Goal: Task Accomplishment & Management: Use online tool/utility

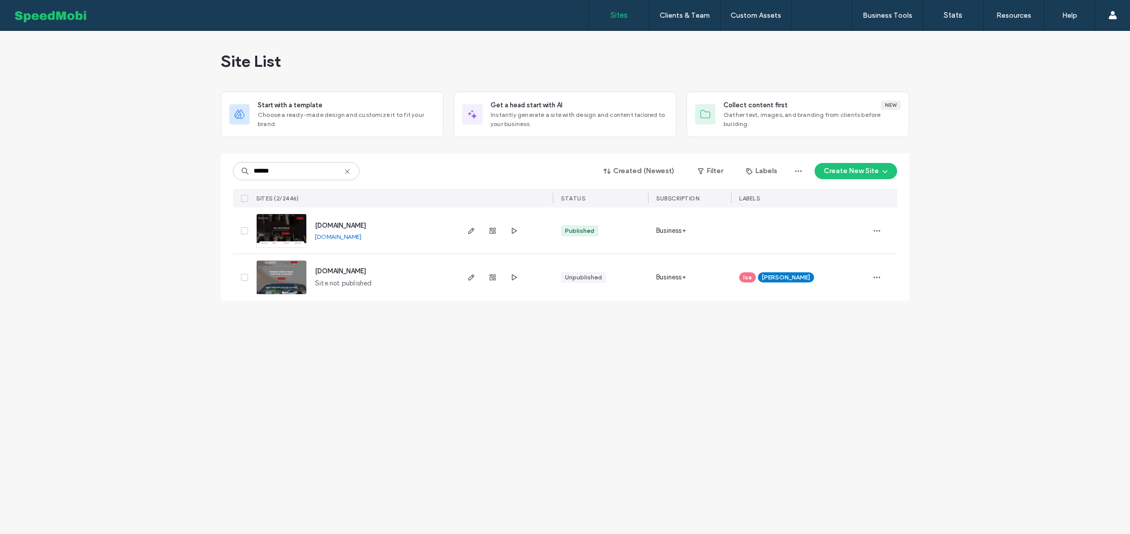
type input "******"
click at [366, 224] on span "www.mondyslockandkey.com" at bounding box center [340, 226] width 51 height 8
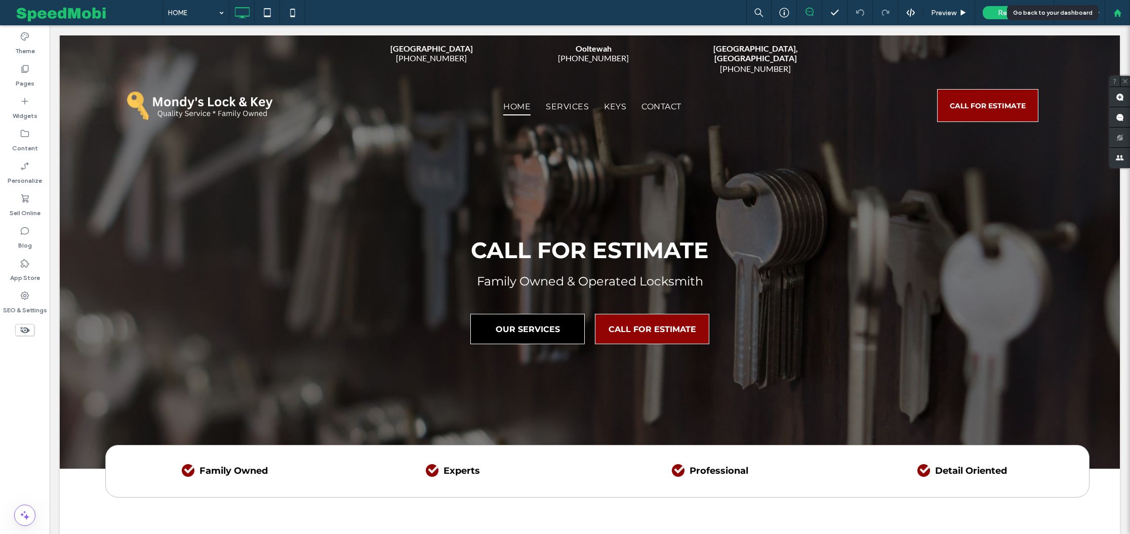
click at [1121, 17] on div at bounding box center [1117, 12] width 25 height 25
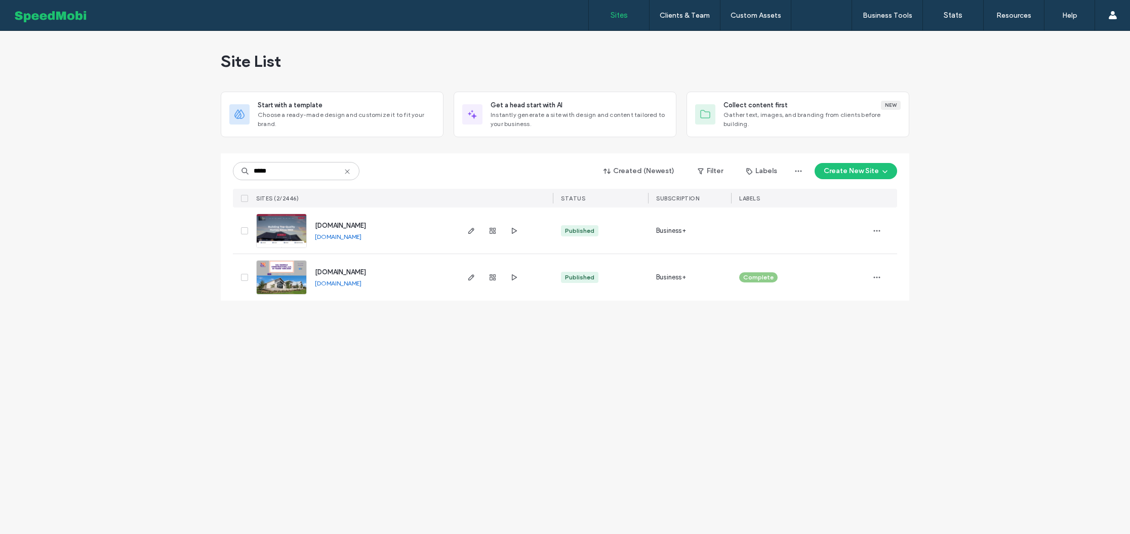
type input "*****"
click at [366, 224] on span "[DOMAIN_NAME]" at bounding box center [340, 226] width 51 height 8
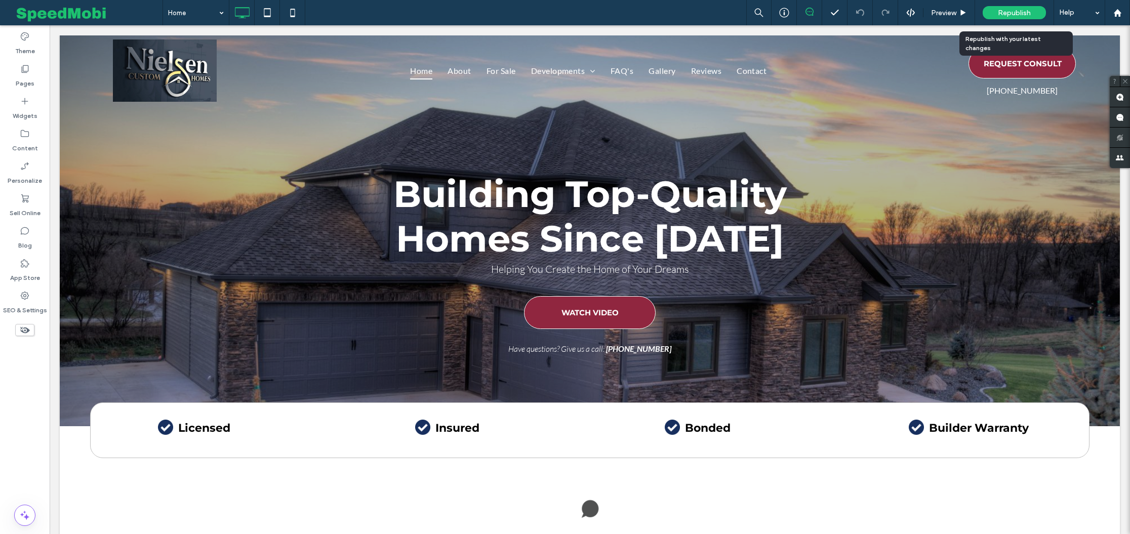
click at [1018, 12] on span "Republish" at bounding box center [1014, 13] width 33 height 9
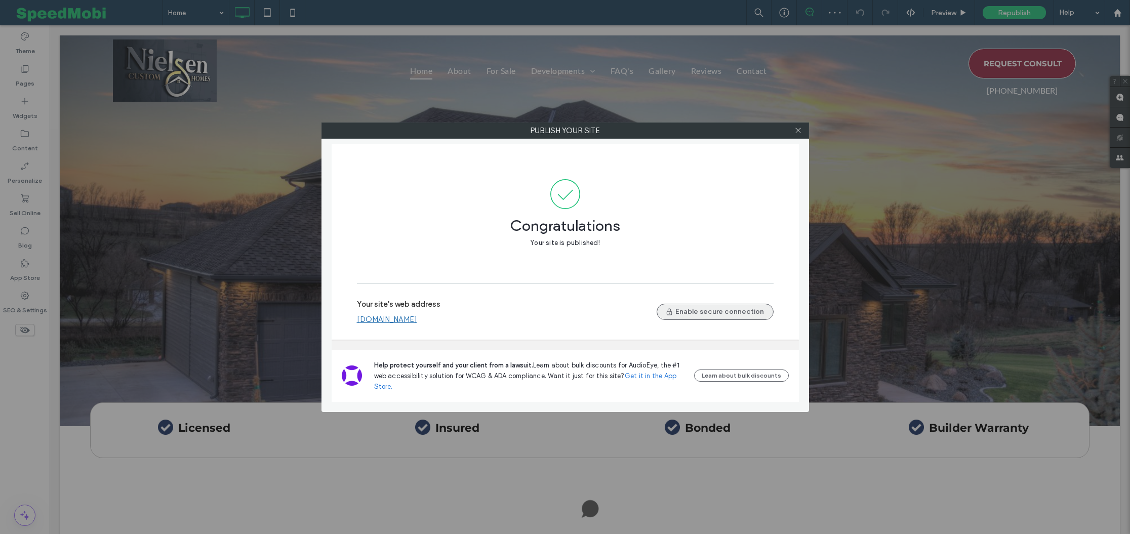
click at [723, 305] on button "Enable secure connection" at bounding box center [715, 312] width 117 height 16
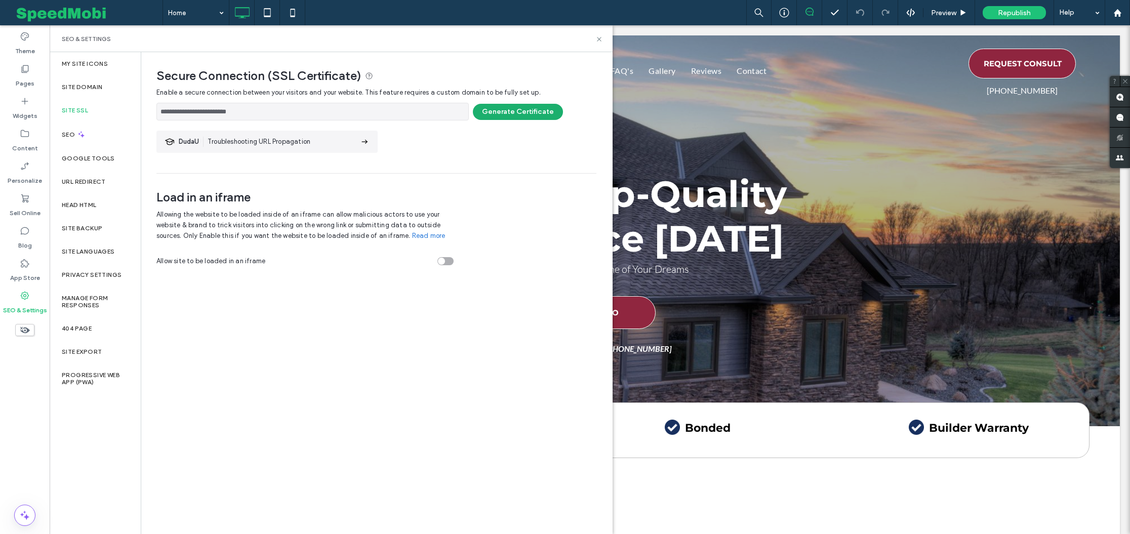
click at [510, 111] on button "Generate Certificate" at bounding box center [518, 112] width 90 height 16
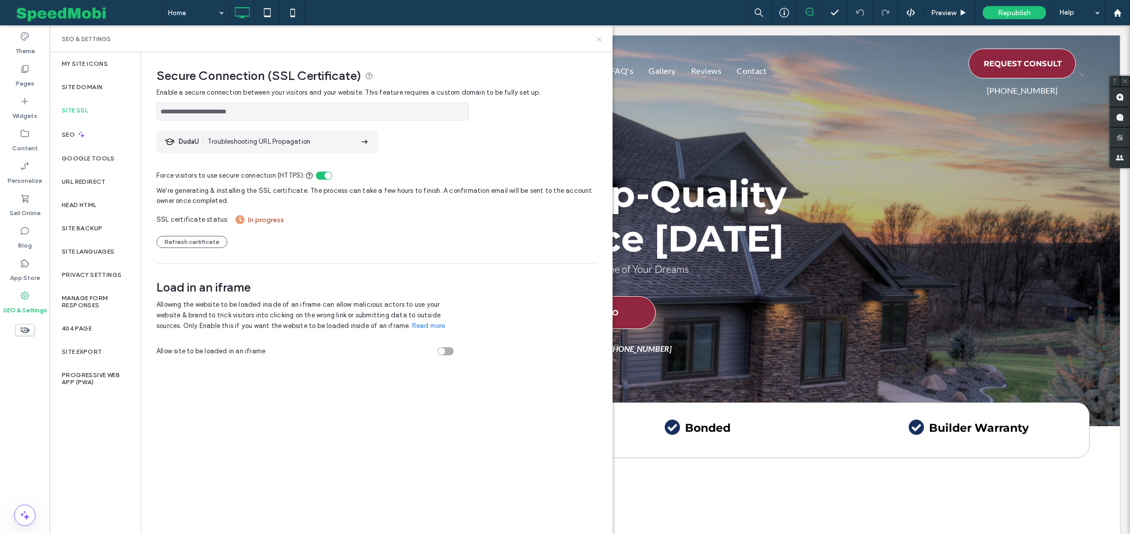
click at [598, 36] on icon at bounding box center [600, 39] width 8 height 8
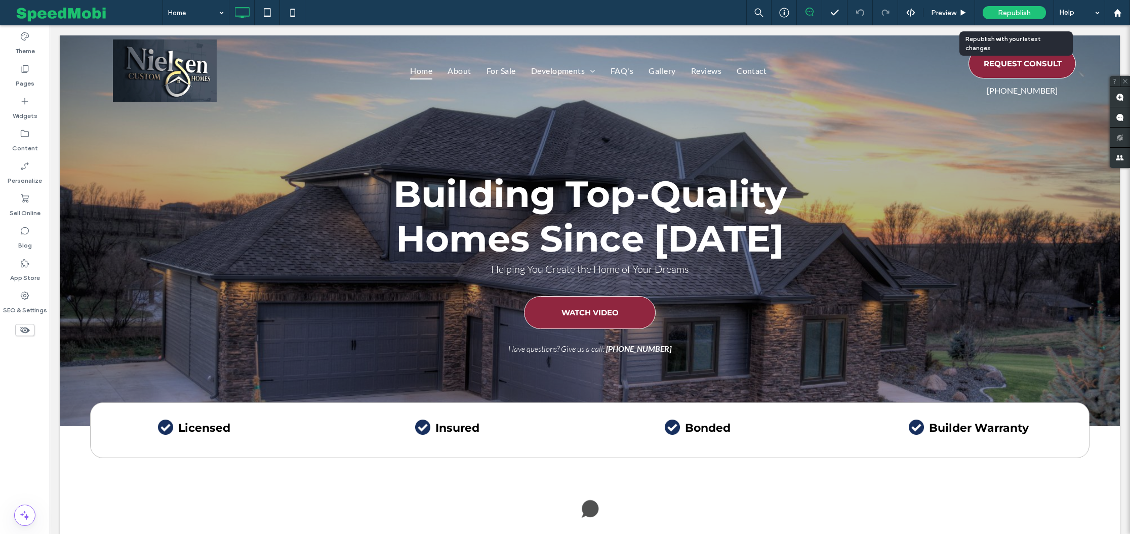
click at [1028, 10] on span "Republish" at bounding box center [1014, 13] width 33 height 9
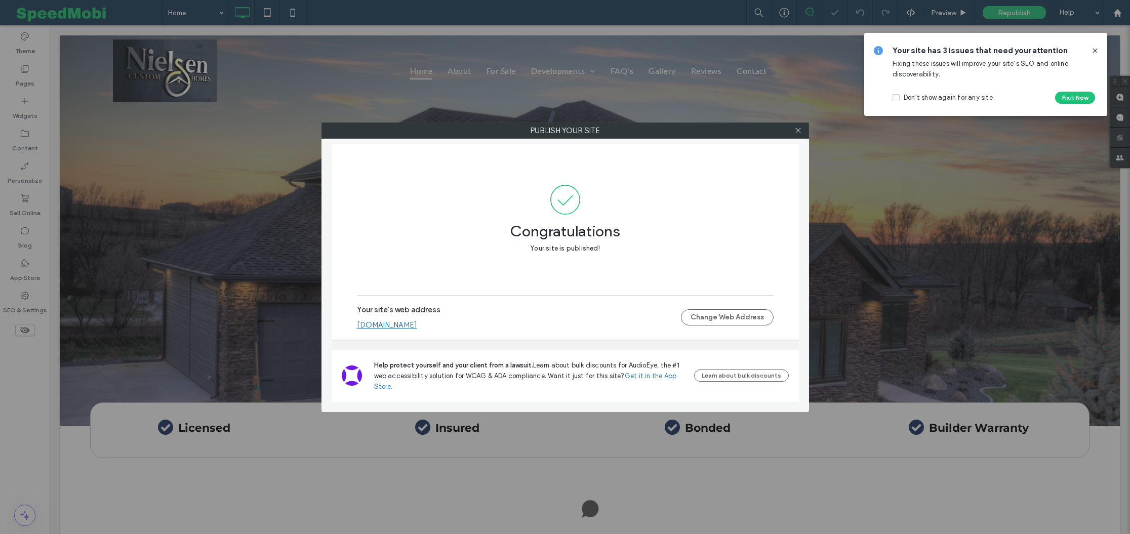
click at [417, 325] on link "www.nielsencustomhomes.com" at bounding box center [387, 325] width 60 height 9
click at [799, 134] on span at bounding box center [799, 130] width 8 height 15
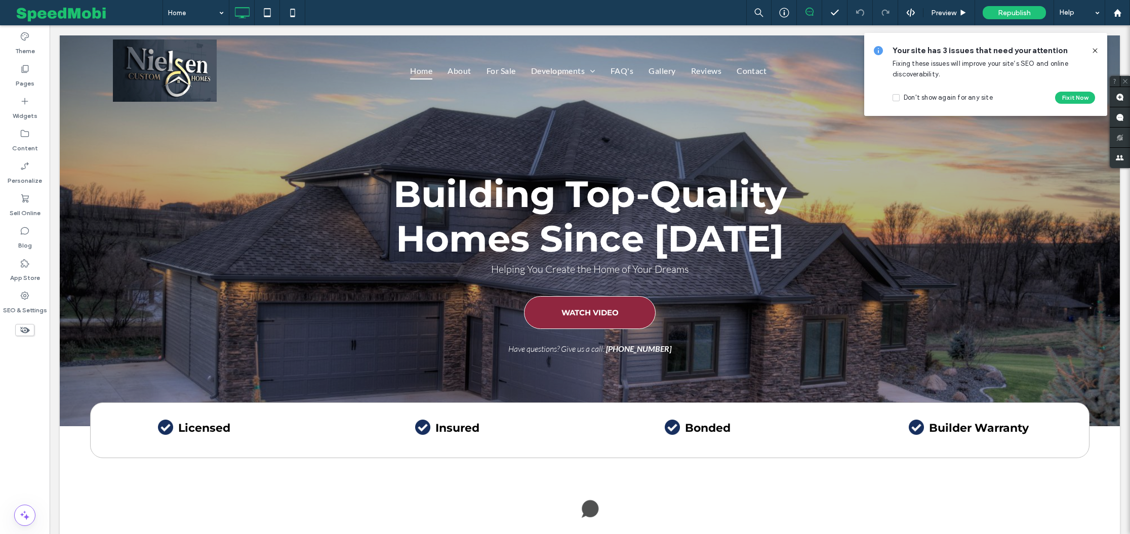
click at [1097, 49] on use at bounding box center [1095, 50] width 5 height 5
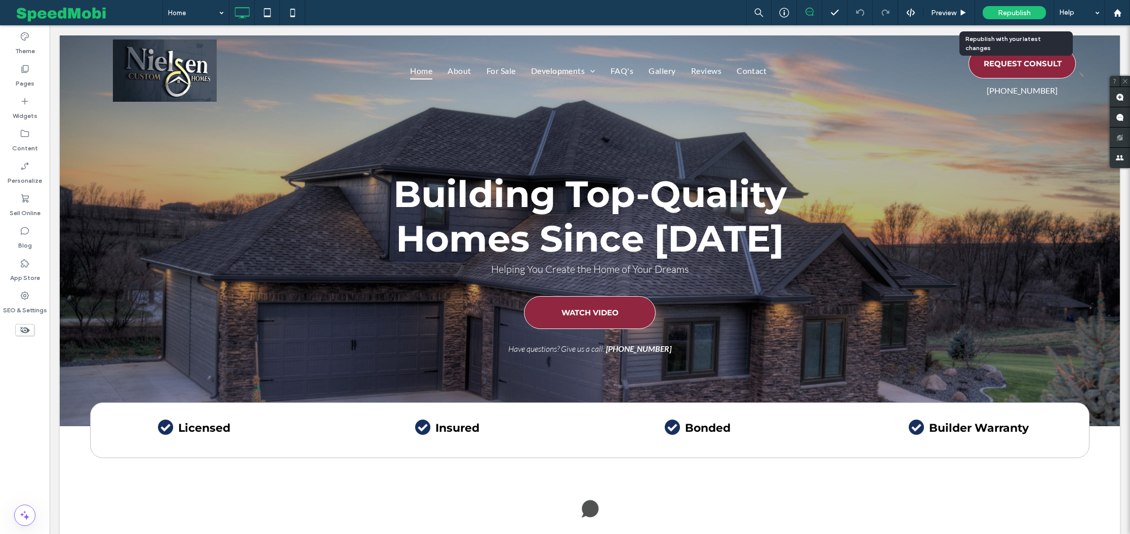
click at [1006, 15] on span "Republish" at bounding box center [1014, 13] width 33 height 9
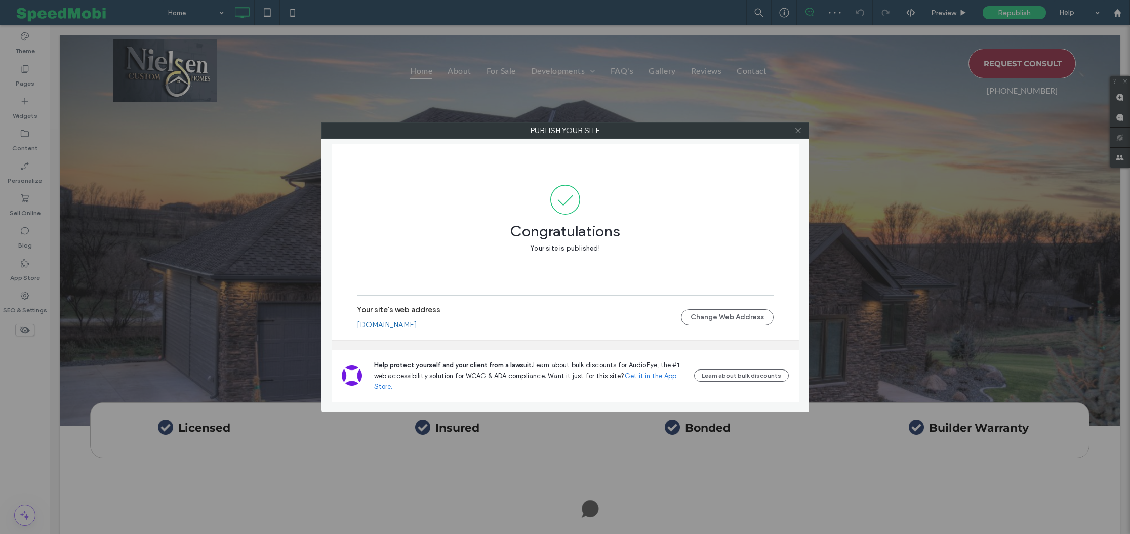
click at [417, 326] on link "www.nielsencustomhomes.com" at bounding box center [387, 325] width 60 height 9
click at [796, 127] on icon at bounding box center [799, 131] width 8 height 8
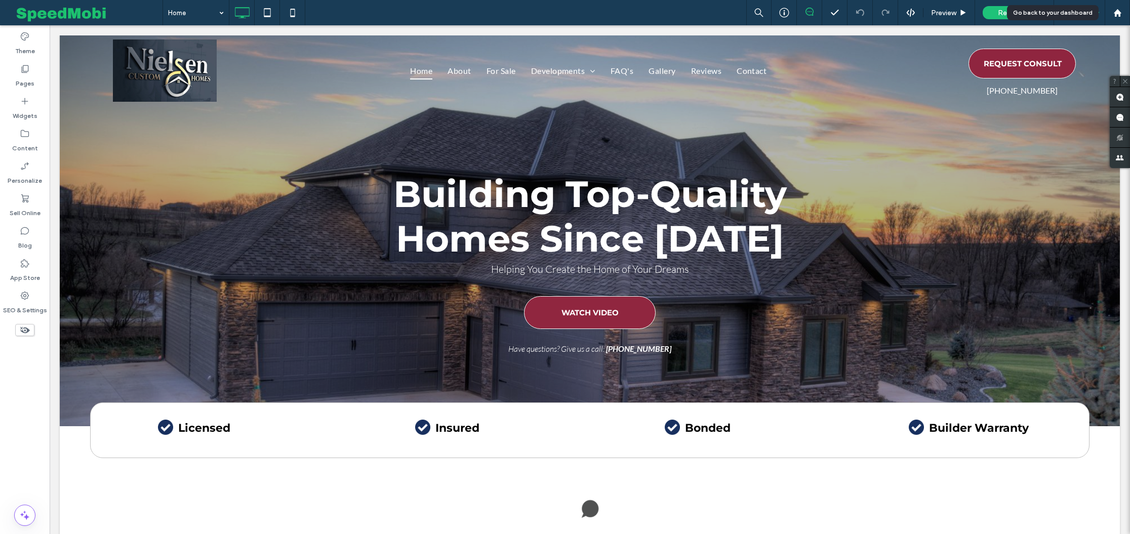
click at [1102, 17] on div "Help" at bounding box center [1079, 12] width 51 height 25
click at [1127, 12] on div at bounding box center [1118, 13] width 24 height 9
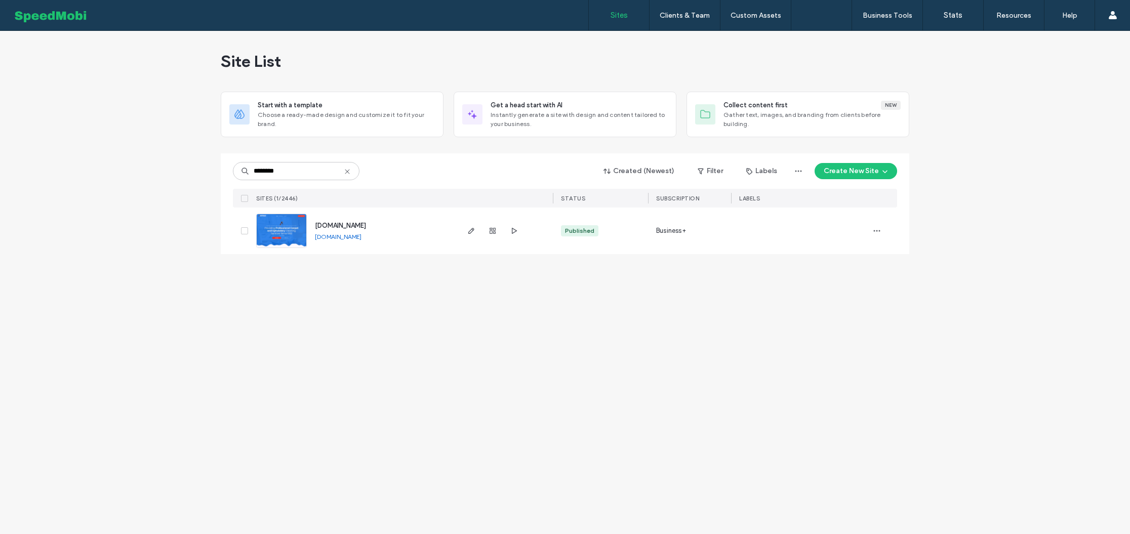
type input "********"
click at [358, 224] on span "www.callsuperiorcc.com" at bounding box center [340, 226] width 51 height 8
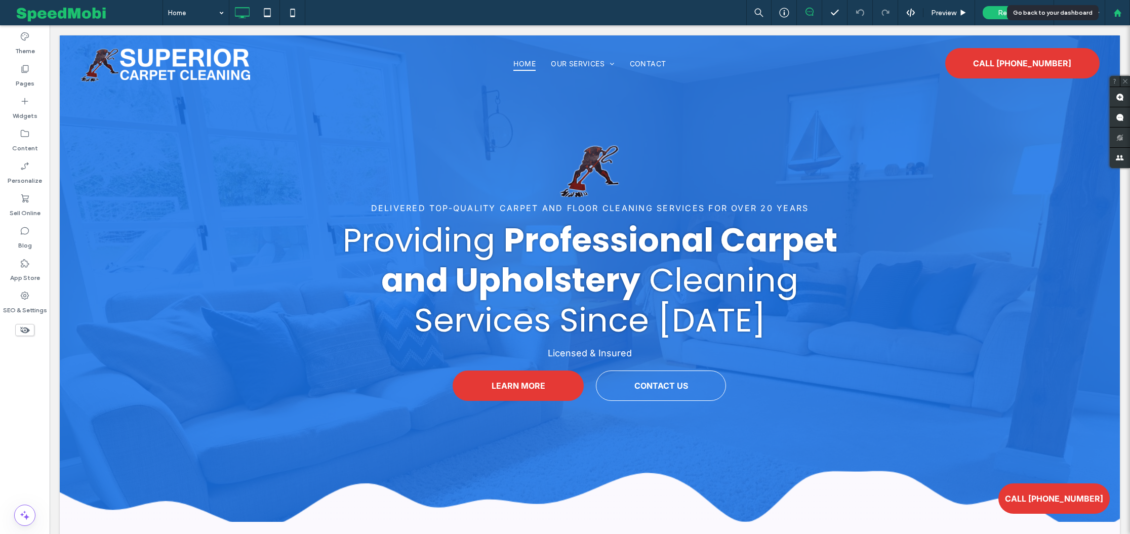
click at [1123, 20] on div at bounding box center [1117, 12] width 25 height 25
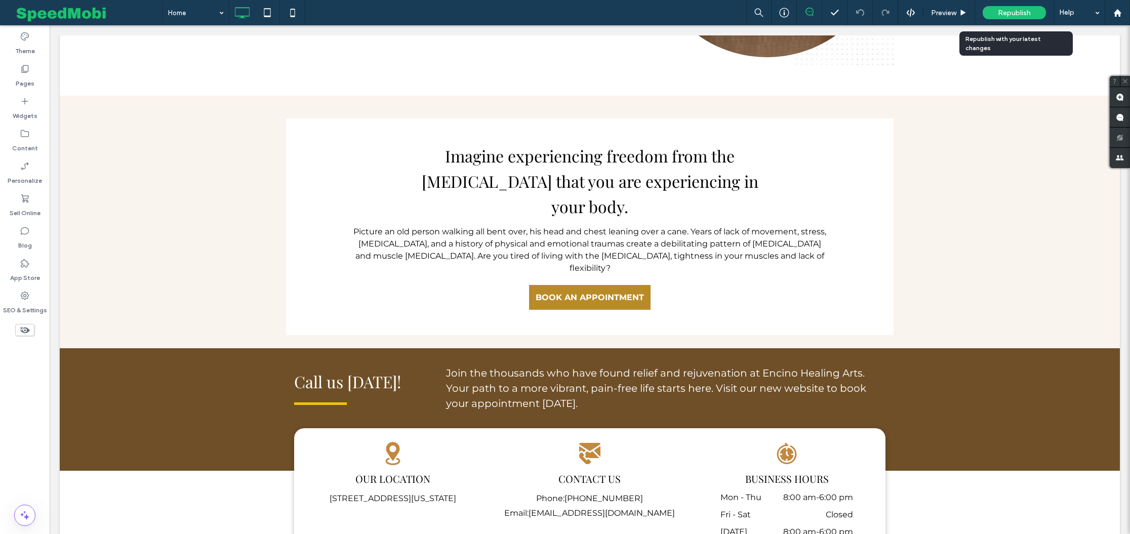
click at [1013, 11] on span "Republish" at bounding box center [1014, 13] width 33 height 9
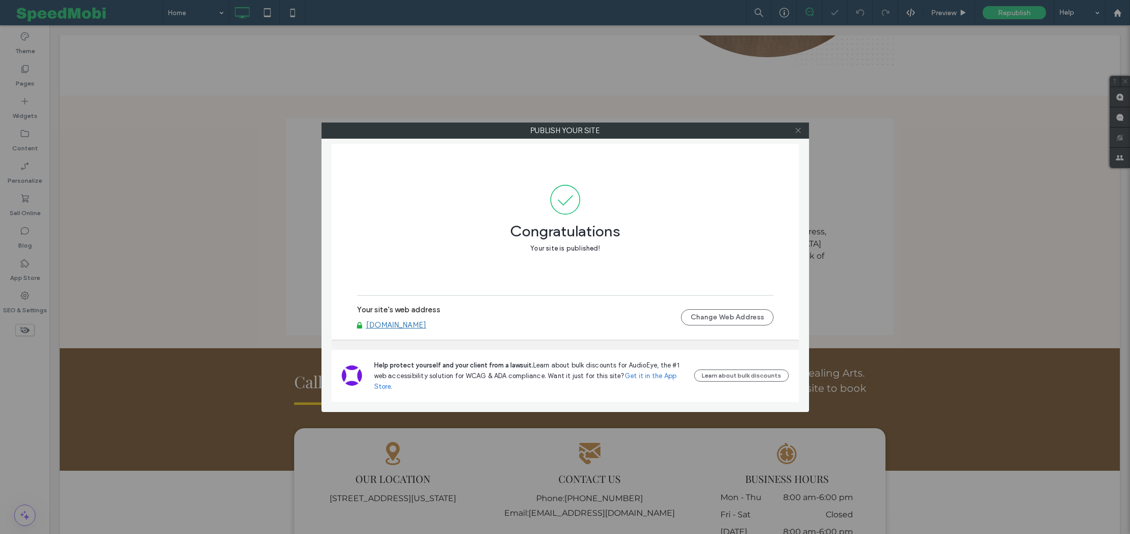
click at [797, 131] on icon at bounding box center [799, 131] width 8 height 8
